Goal: Transaction & Acquisition: Purchase product/service

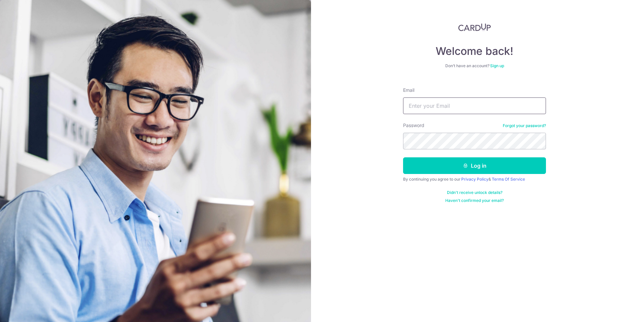
click at [441, 110] on input "Email" at bounding box center [474, 105] width 143 height 17
type input "ryantay@outlook.com"
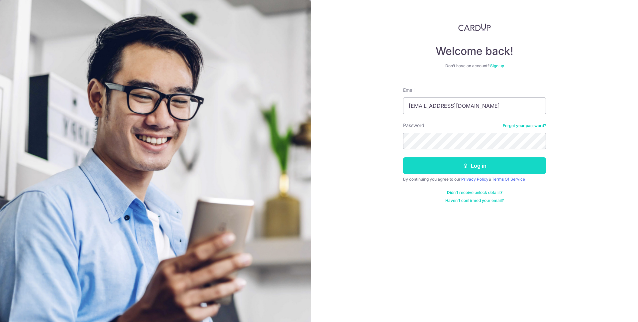
click at [473, 160] on button "Log in" at bounding box center [474, 165] width 143 height 17
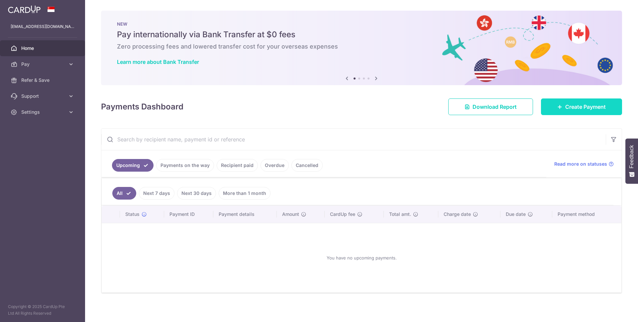
click at [551, 106] on link "Create Payment" at bounding box center [581, 106] width 81 height 17
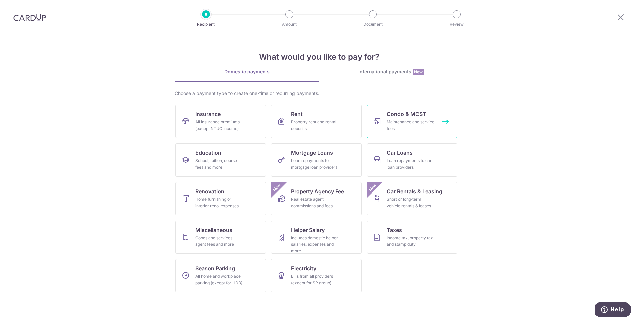
click at [405, 119] on div "Maintenance and service fees" at bounding box center [411, 125] width 48 height 13
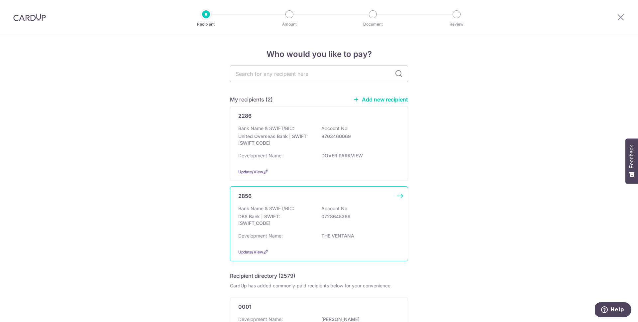
click at [331, 218] on p "0728645369" at bounding box center [358, 216] width 74 height 7
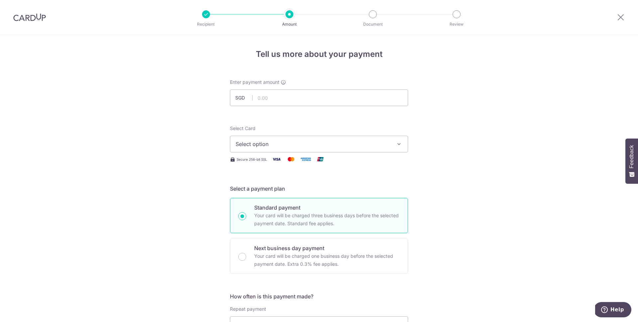
click at [279, 148] on span "Select option" at bounding box center [313, 144] width 155 height 8
click at [273, 192] on span "**** 0971" at bounding box center [264, 191] width 24 height 8
click at [269, 92] on input "text" at bounding box center [319, 97] width 178 height 17
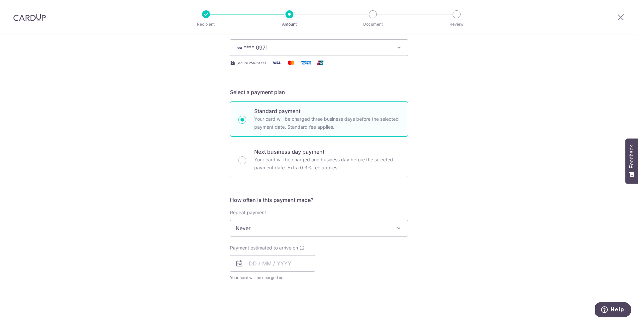
scroll to position [121, 0]
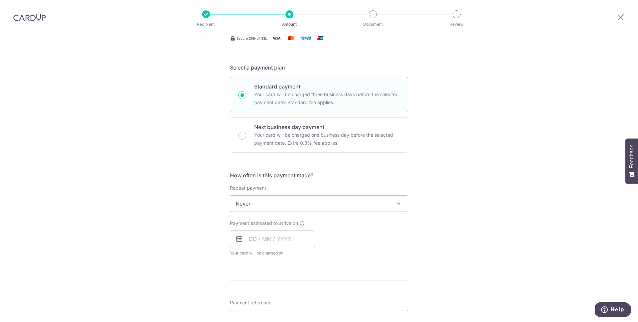
drag, startPoint x: 267, startPoint y: 186, endPoint x: 267, endPoint y: 204, distance: 17.9
click at [267, 187] on div "Repeat payment Never Every week Every month Every quarter Every half a year Nev…" at bounding box center [319, 197] width 178 height 27
click at [267, 204] on span "Never" at bounding box center [318, 203] width 177 height 16
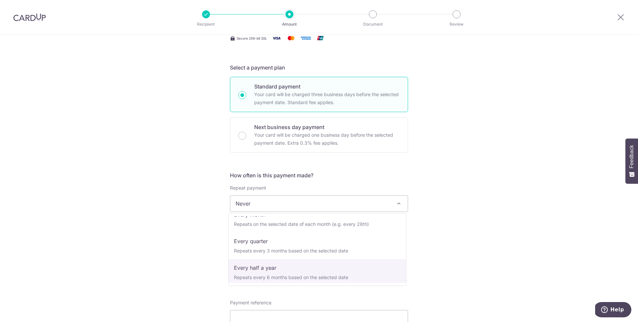
scroll to position [66, 0]
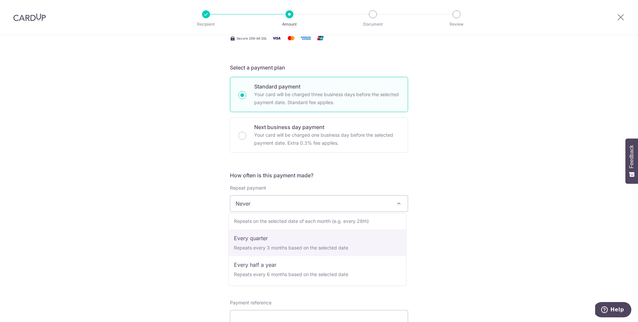
select select "4"
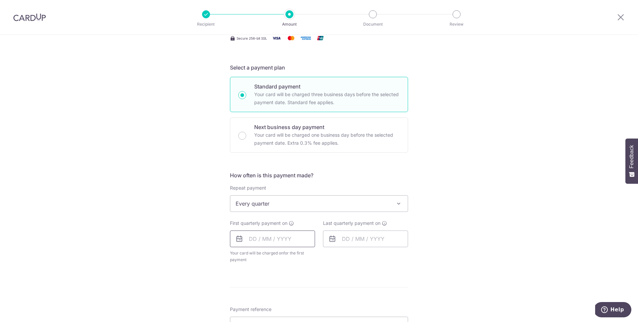
click at [291, 241] on input "text" at bounding box center [272, 238] width 85 height 17
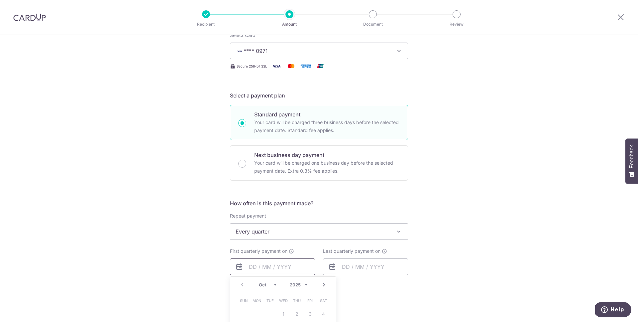
scroll to position [0, 0]
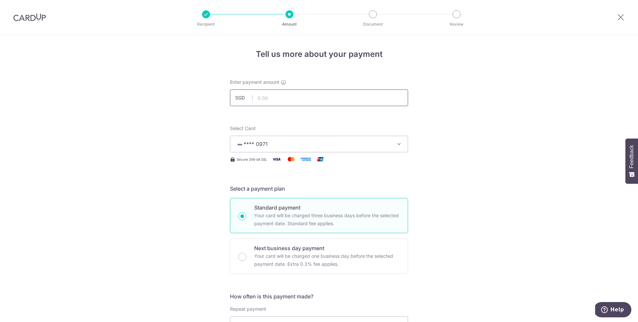
click at [268, 100] on input "text" at bounding box center [319, 97] width 178 height 17
type input "1,530.00"
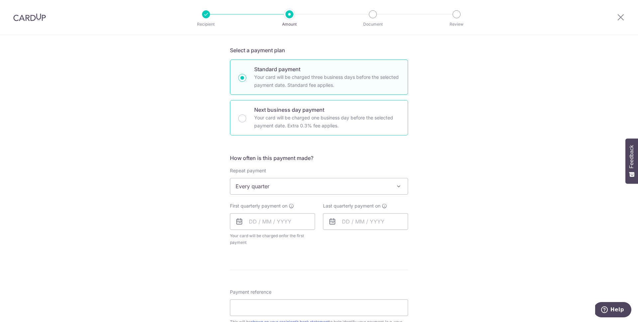
scroll to position [138, 0]
click at [273, 225] on input "text" at bounding box center [272, 221] width 85 height 17
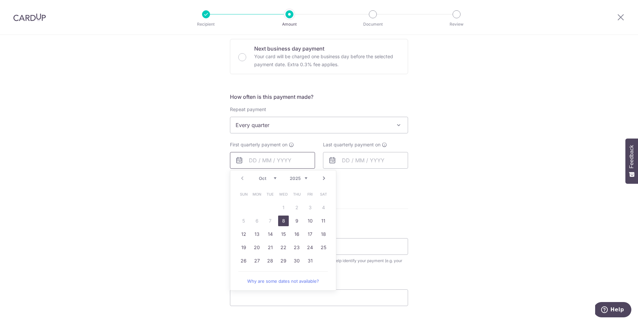
scroll to position [200, 0]
click at [278, 260] on link "29" at bounding box center [283, 259] width 11 height 11
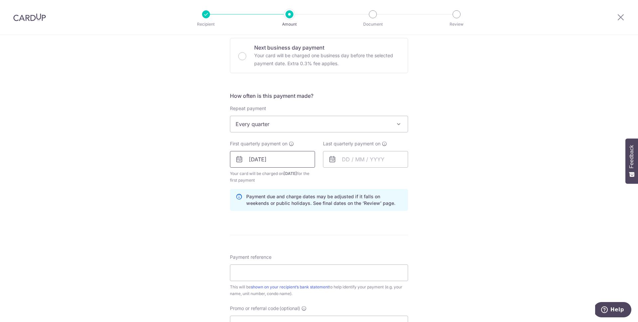
click at [291, 160] on input "29/10/2025" at bounding box center [272, 159] width 85 height 17
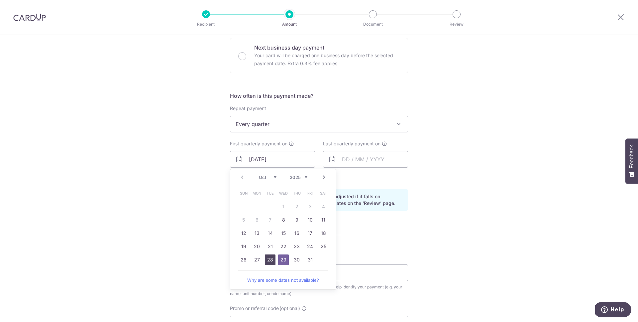
click at [270, 260] on link "28" at bounding box center [270, 259] width 11 height 11
type input "[DATE]"
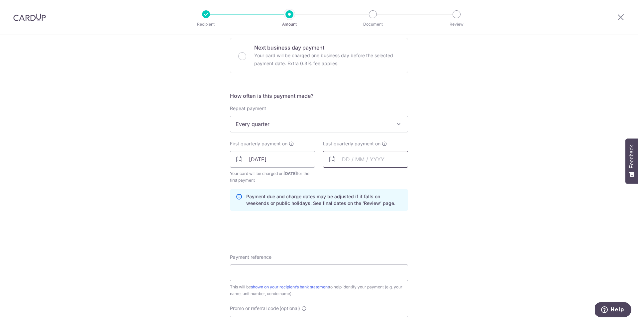
click at [352, 158] on input "text" at bounding box center [365, 159] width 85 height 17
click at [414, 178] on link "Next" at bounding box center [417, 177] width 8 height 8
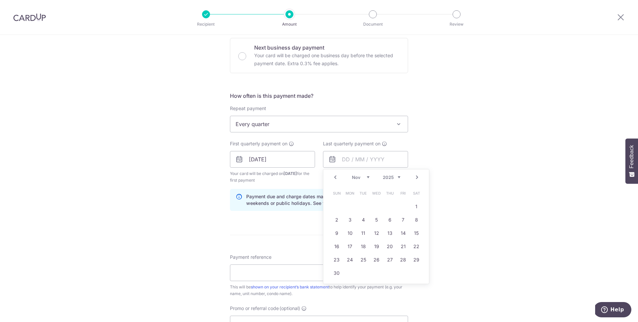
click at [414, 178] on link "Next" at bounding box center [417, 177] width 8 height 8
click at [400, 247] on link "27" at bounding box center [403, 246] width 11 height 11
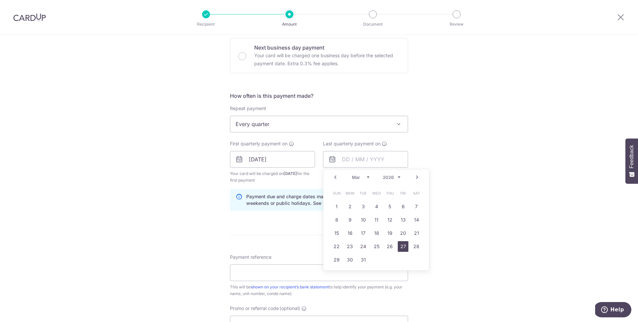
type input "27/03/2026"
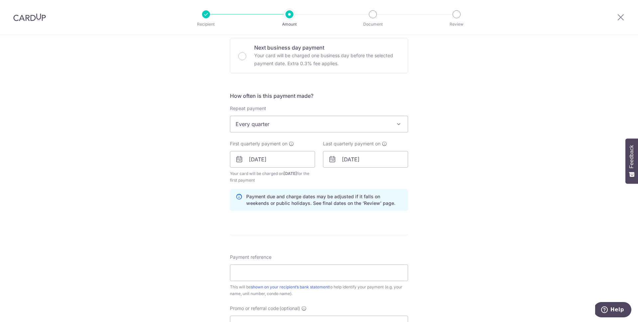
click at [472, 215] on div "Tell us more about your payment Enter payment amount SGD 1,530.00 1530.00 Selec…" at bounding box center [319, 151] width 638 height 635
click at [301, 276] on input "Payment reference" at bounding box center [319, 272] width 178 height 17
type input "095-03-02"
click at [505, 225] on div "Tell us more about your payment Enter payment amount SGD 1,530.00 1530.00 Selec…" at bounding box center [319, 151] width 638 height 635
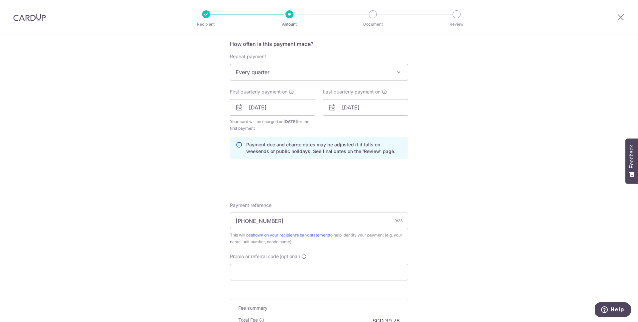
scroll to position [259, 0]
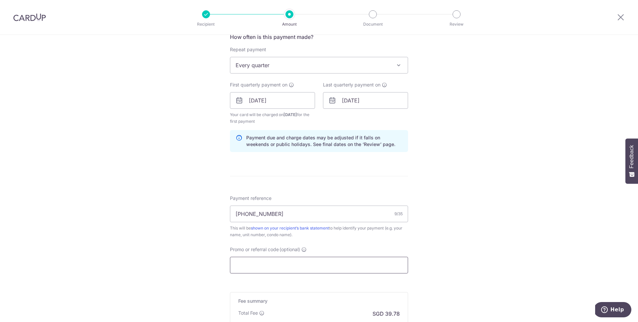
click at [302, 271] on input "Promo or referral code (optional)" at bounding box center [319, 265] width 178 height 17
paste input "REC185"
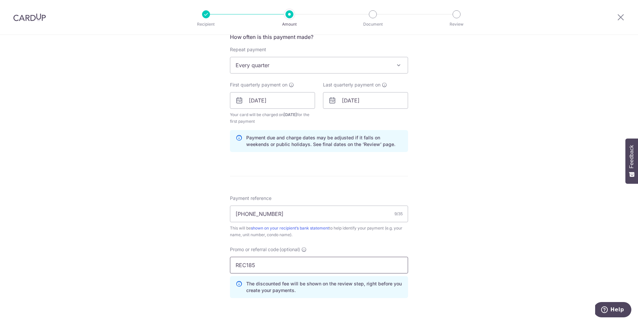
type input "REC185"
click at [443, 229] on div "Tell us more about your payment Enter payment amount SGD 1,530.00 1530.00 Selec…" at bounding box center [319, 108] width 638 height 665
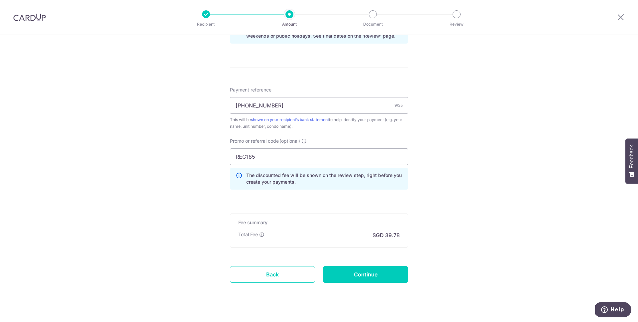
scroll to position [378, 0]
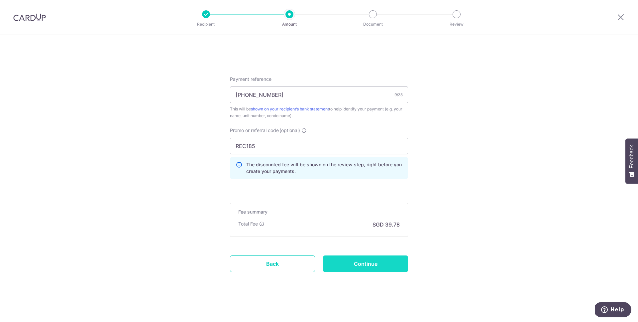
click at [388, 264] on input "Continue" at bounding box center [365, 263] width 85 height 17
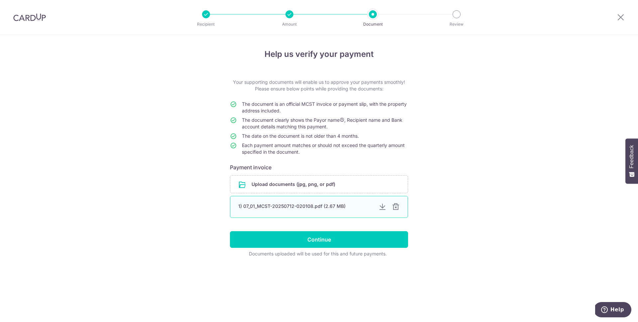
click at [395, 207] on div at bounding box center [396, 207] width 8 height 8
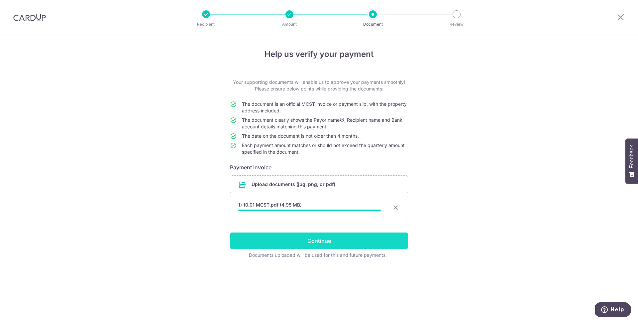
click at [300, 244] on input "Continue" at bounding box center [319, 240] width 178 height 17
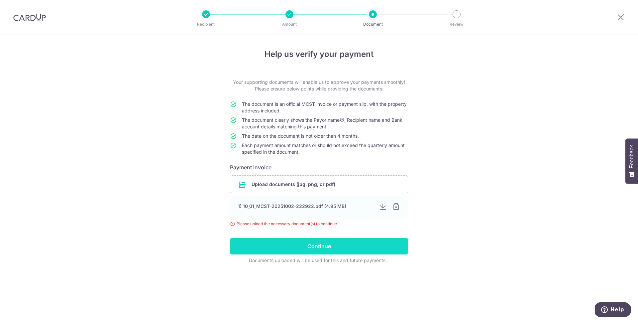
click at [282, 246] on input "Continue" at bounding box center [319, 246] width 178 height 17
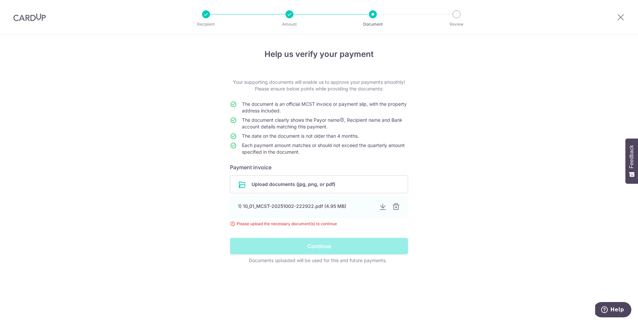
click at [470, 220] on div "Help us verify your payment Your supporting documents will enable us to approve…" at bounding box center [319, 178] width 638 height 287
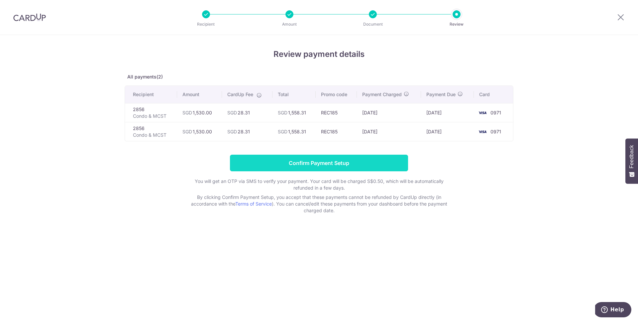
click at [357, 168] on input "Confirm Payment Setup" at bounding box center [319, 163] width 178 height 17
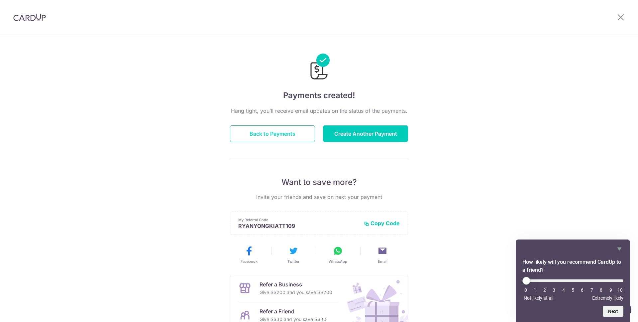
click at [255, 131] on button "Back to Payments" at bounding box center [272, 133] width 85 height 17
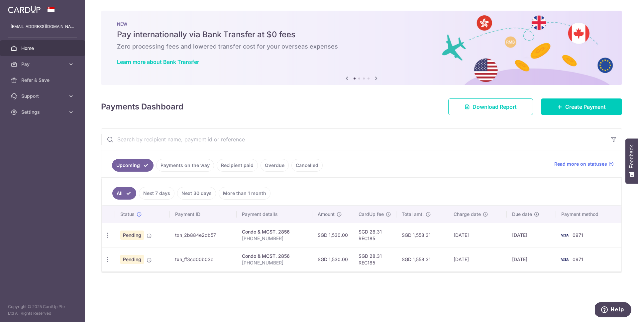
click at [180, 167] on link "Payments on the way" at bounding box center [185, 165] width 58 height 13
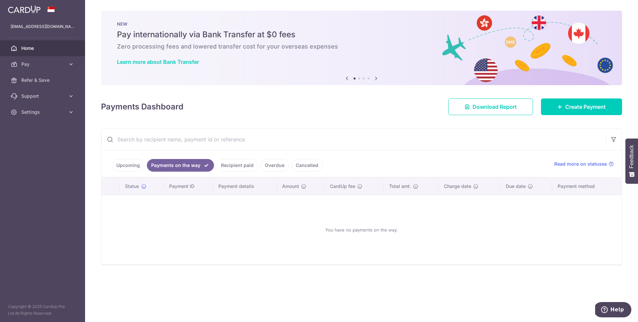
click at [235, 168] on link "Recipient paid" at bounding box center [237, 165] width 41 height 13
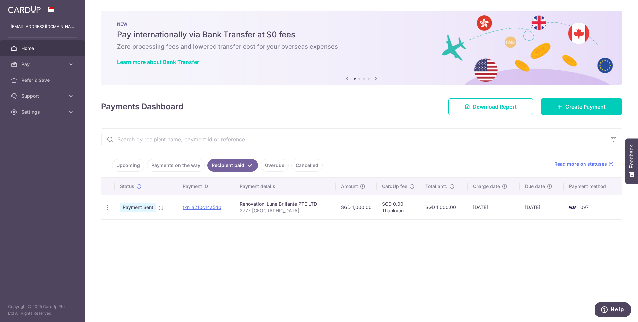
click at [263, 170] on link "Overdue" at bounding box center [275, 165] width 28 height 13
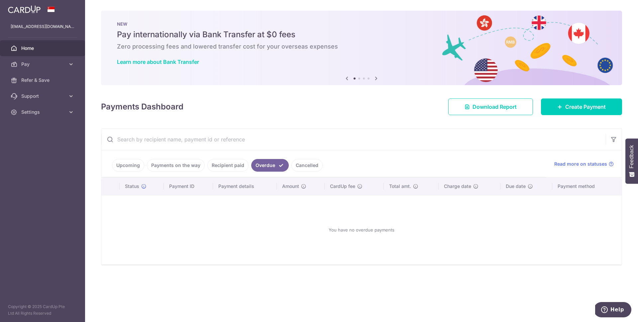
click at [298, 166] on link "Cancelled" at bounding box center [306, 165] width 31 height 13
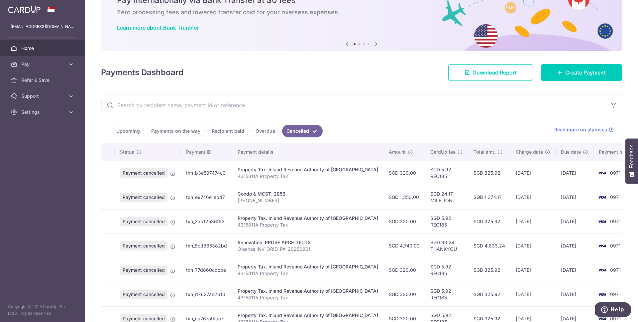
scroll to position [45, 0]
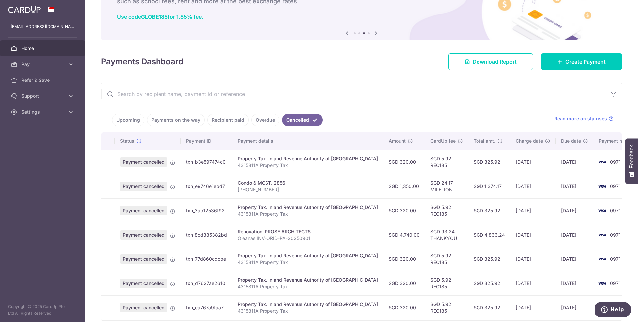
click at [140, 123] on link "Upcoming" at bounding box center [128, 120] width 32 height 13
